Goal: Transaction & Acquisition: Purchase product/service

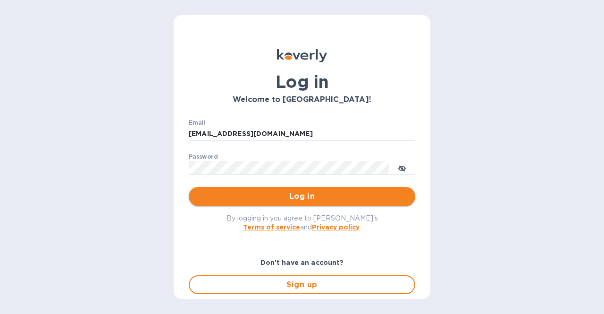
click at [265, 193] on span "Log in" at bounding box center [301, 196] width 211 height 11
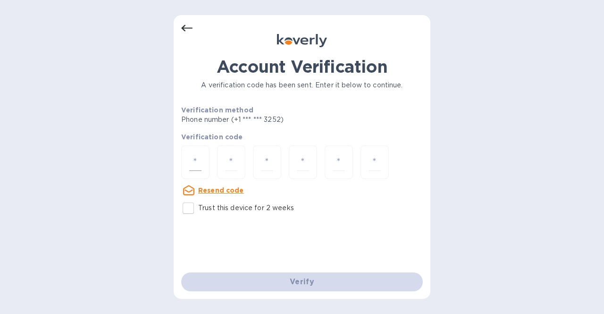
click at [200, 163] on input "number" at bounding box center [195, 161] width 12 height 17
type input "9"
type input "0"
type input "9"
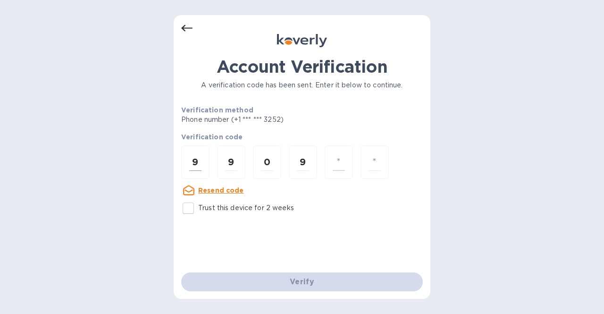
type input "3"
type input "9"
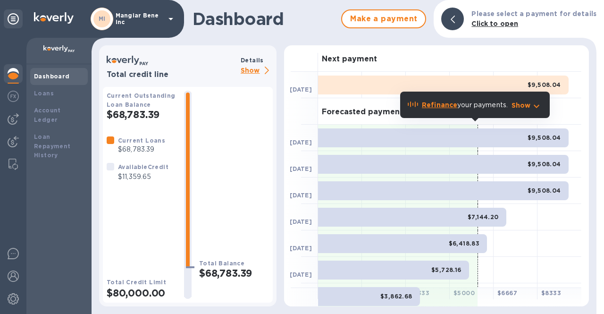
click at [247, 70] on p "Show" at bounding box center [257, 71] width 32 height 12
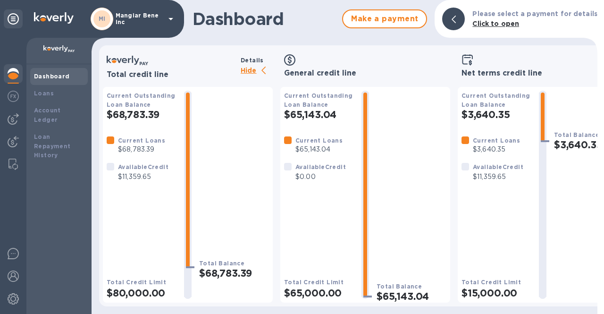
click at [165, 15] on div "MI Mangiar Bene inc" at bounding box center [134, 19] width 86 height 23
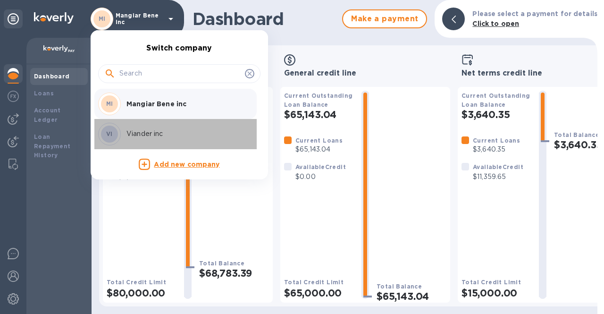
click at [153, 139] on p "Viander inc" at bounding box center [185, 134] width 119 height 10
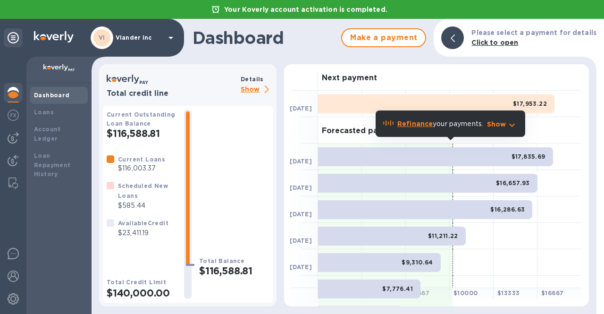
click at [250, 91] on p "Show" at bounding box center [257, 90] width 32 height 12
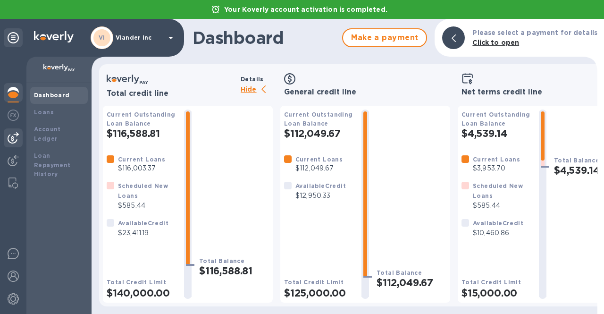
click at [13, 143] on img at bounding box center [13, 137] width 11 height 11
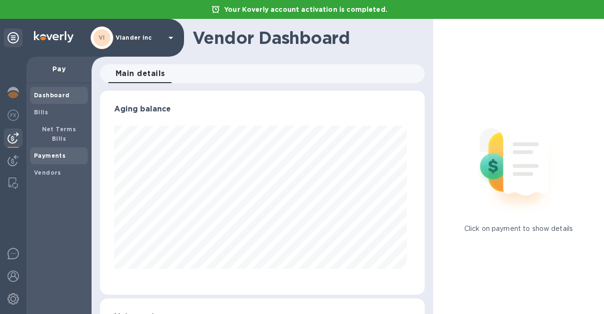
scroll to position [204, 321]
click at [50, 110] on span "Bills" at bounding box center [59, 112] width 50 height 9
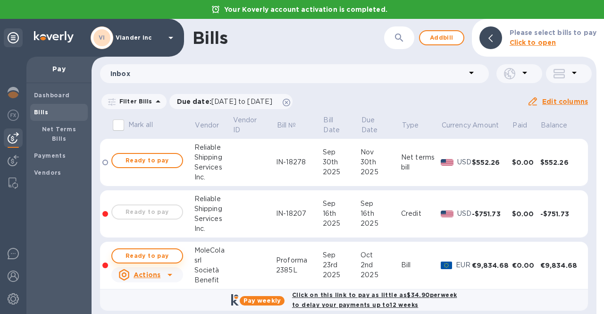
click at [154, 257] on span "Ready to pay" at bounding box center [147, 255] width 55 height 11
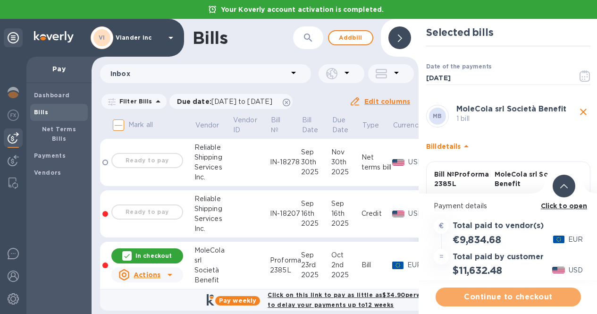
click at [504, 299] on span "Continue to checkout" at bounding box center [508, 296] width 130 height 11
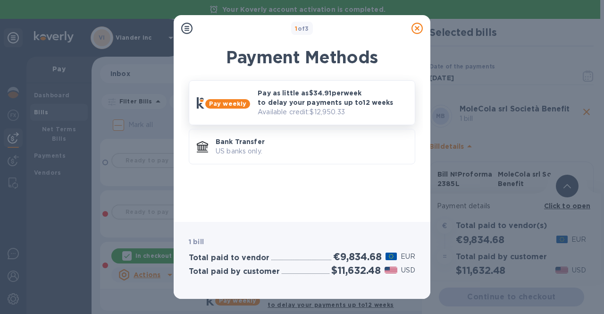
click at [325, 101] on p "Pay as little as $34.91 per week to delay your payments up to 12 weeks" at bounding box center [331, 97] width 149 height 19
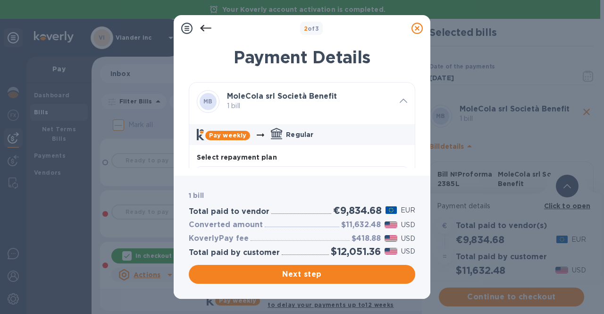
scroll to position [47, 0]
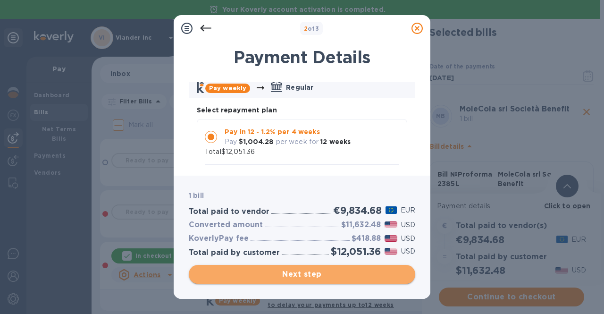
click at [304, 277] on span "Next step" at bounding box center [301, 273] width 211 height 11
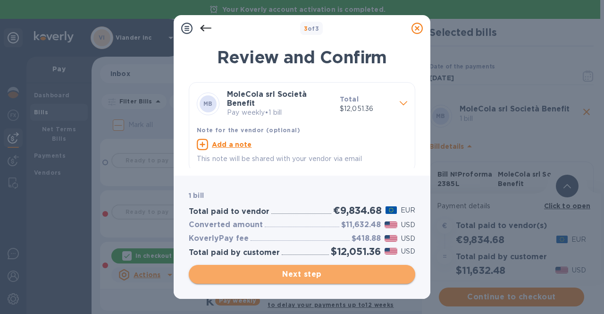
click at [304, 277] on span "Next step" at bounding box center [301, 273] width 211 height 11
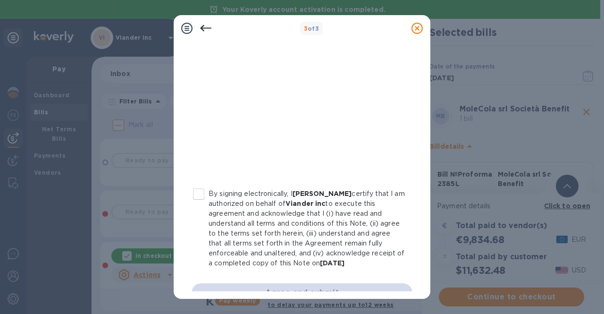
scroll to position [213, 0]
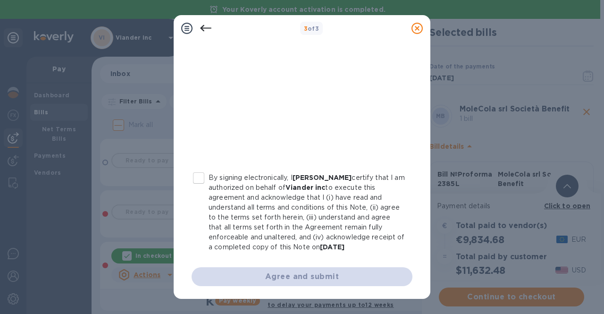
click at [196, 178] on input "By signing electronically, I Concetto Auditore certify that I am authorized on …" at bounding box center [199, 178] width 20 height 20
checkbox input "true"
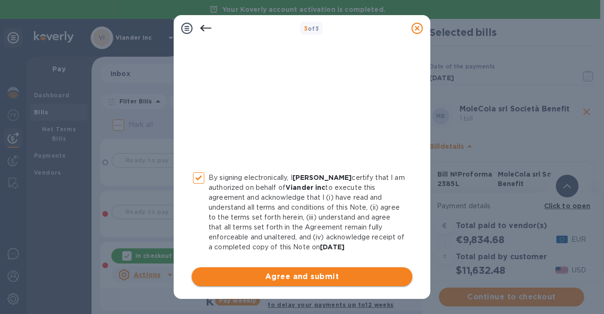
click at [308, 272] on span "Agree and submit" at bounding box center [302, 276] width 206 height 11
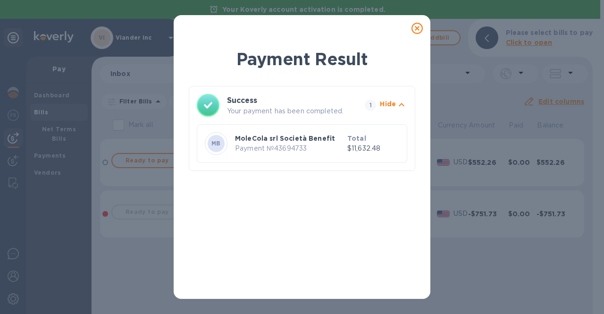
click at [417, 27] on icon at bounding box center [416, 28] width 11 height 11
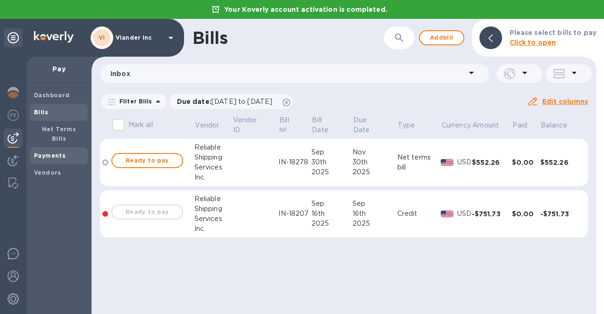
click at [38, 152] on b "Payments" at bounding box center [50, 155] width 32 height 7
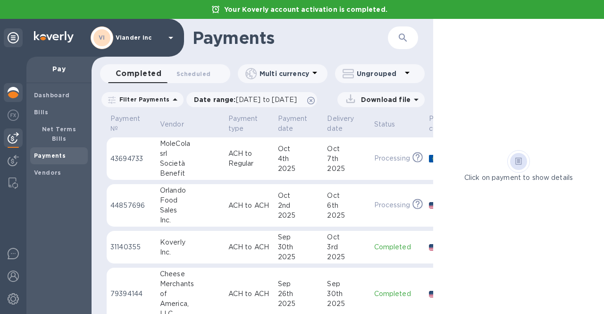
click at [10, 90] on img at bounding box center [13, 92] width 11 height 11
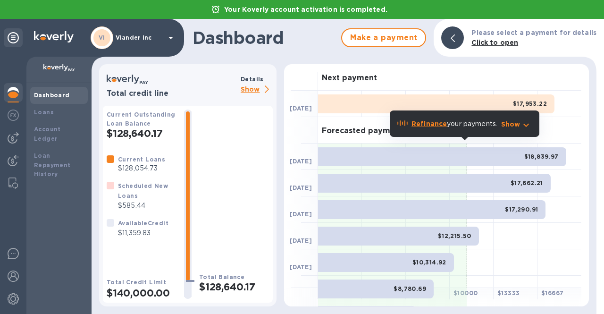
click at [246, 89] on p "Show" at bounding box center [257, 90] width 32 height 12
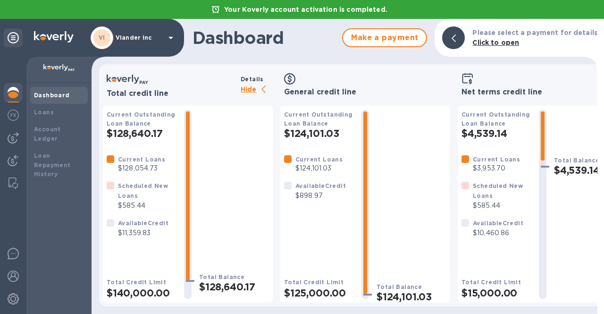
click at [246, 89] on p "Hide" at bounding box center [257, 90] width 32 height 12
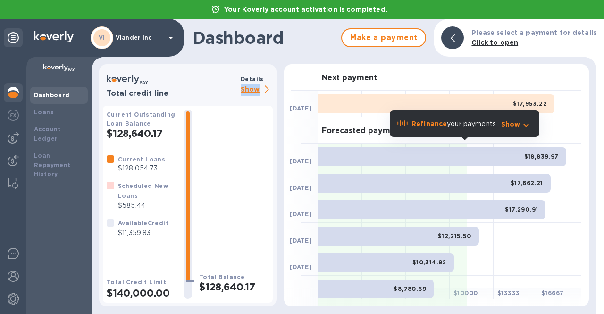
click at [246, 89] on p "Show" at bounding box center [257, 90] width 32 height 12
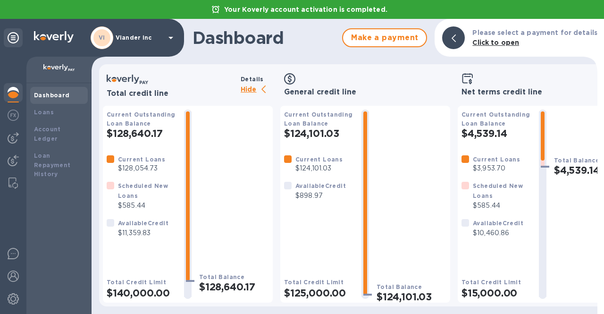
click at [48, 93] on b "Dashboard" at bounding box center [52, 94] width 36 height 7
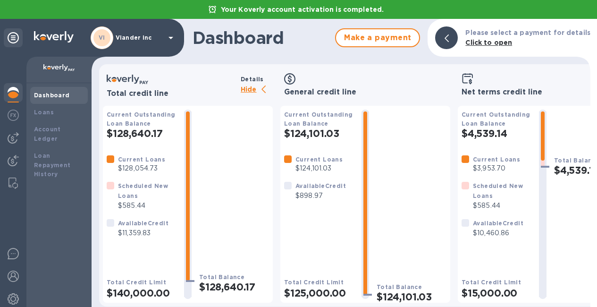
click at [11, 91] on img at bounding box center [13, 92] width 11 height 11
click at [57, 94] on b "Dashboard" at bounding box center [52, 94] width 36 height 7
click at [139, 36] on p "Viander inc" at bounding box center [139, 37] width 47 height 7
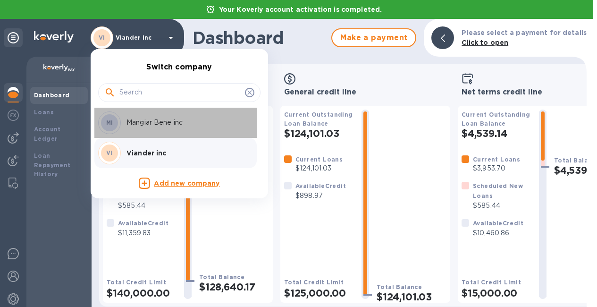
click at [146, 125] on p "Mangiar Bene inc" at bounding box center [185, 122] width 119 height 10
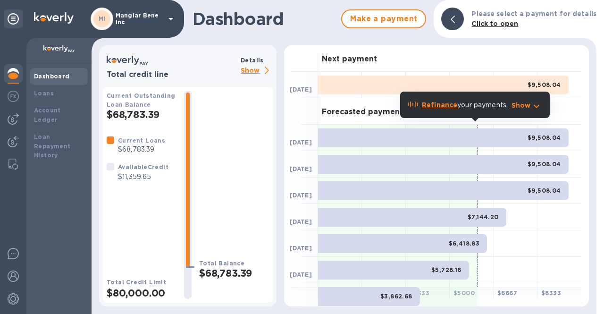
click at [252, 68] on p "Show" at bounding box center [257, 71] width 32 height 12
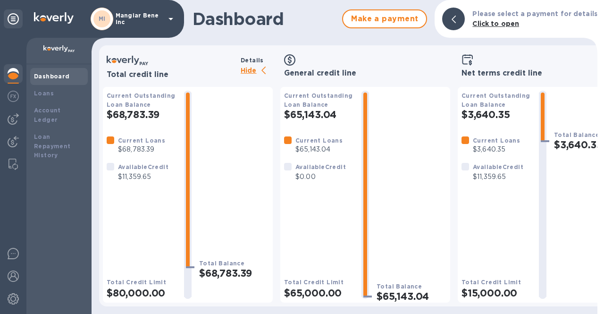
click at [249, 73] on p "Hide" at bounding box center [257, 71] width 32 height 12
